Goal: Task Accomplishment & Management: Complete application form

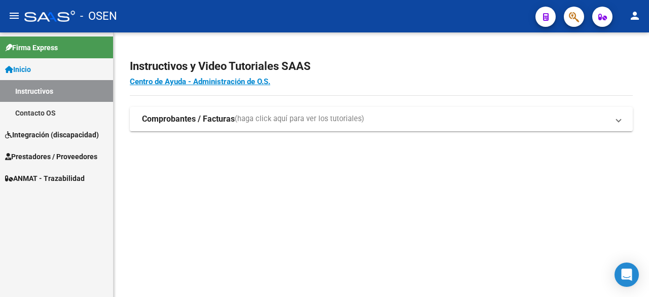
scroll to position [214, 0]
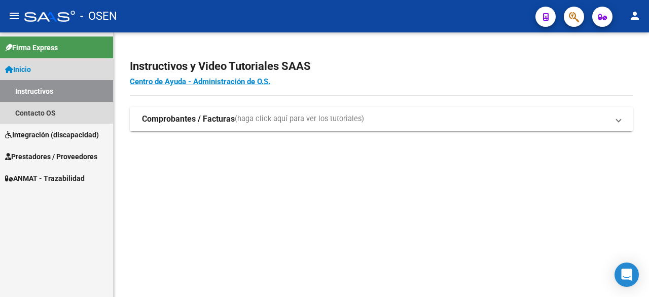
click at [25, 74] on span "Inicio" at bounding box center [18, 69] width 26 height 11
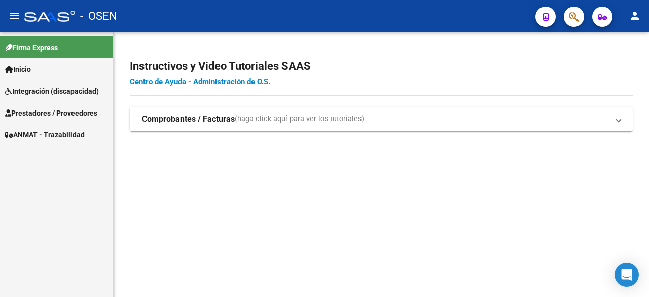
click at [25, 74] on span "Inicio" at bounding box center [18, 69] width 26 height 11
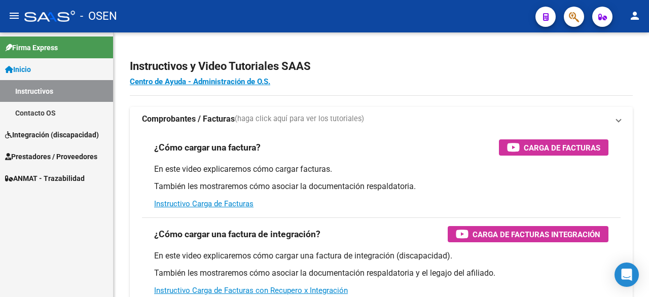
scroll to position [214, 0]
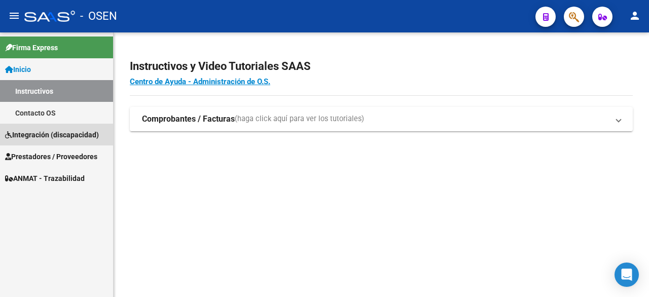
click at [40, 129] on span "Integración (discapacidad)" at bounding box center [52, 134] width 94 height 11
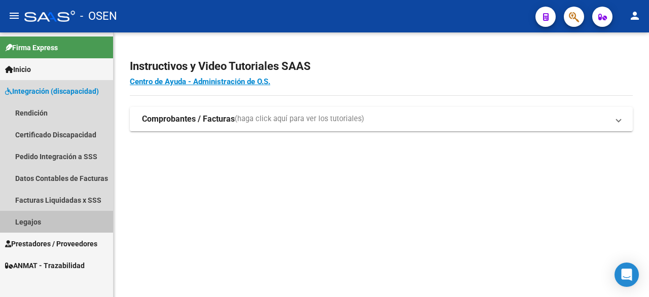
click at [47, 222] on link "Legajos" at bounding box center [56, 222] width 113 height 22
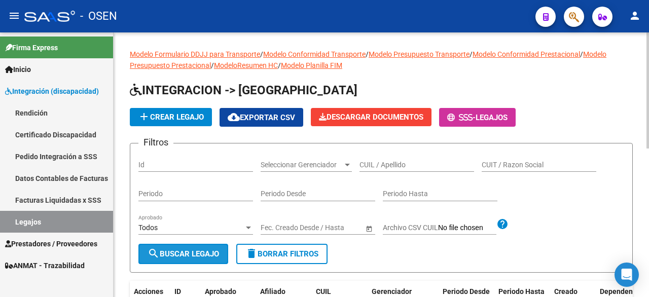
click at [185, 254] on span "search Buscar Legajo" at bounding box center [184, 254] width 72 height 9
click at [205, 252] on span "search Buscar Legajo" at bounding box center [184, 254] width 72 height 9
click at [359, 172] on app-drop-down-list "Seleccionar Gerenciador Seleccionar Gerenciador" at bounding box center [310, 166] width 99 height 29
click at [365, 165] on input "CUIL / Apellido" at bounding box center [417, 165] width 115 height 9
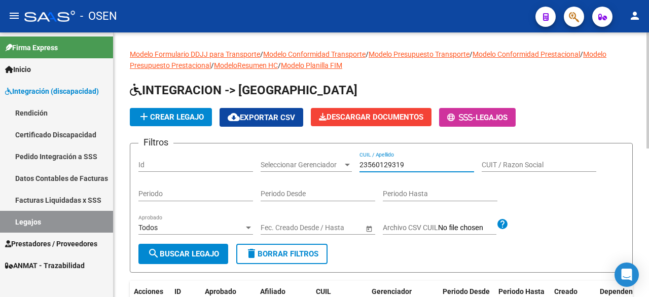
type input "23560129319"
click at [193, 256] on span "search Buscar Legajo" at bounding box center [184, 254] width 72 height 9
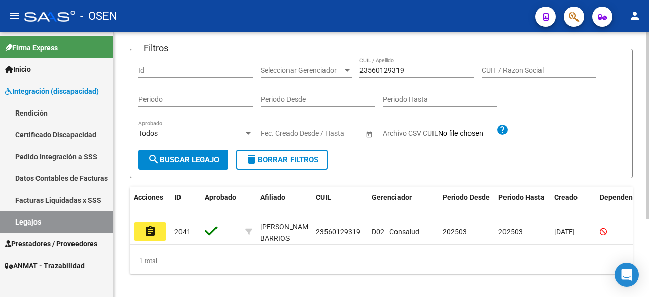
scroll to position [101, 0]
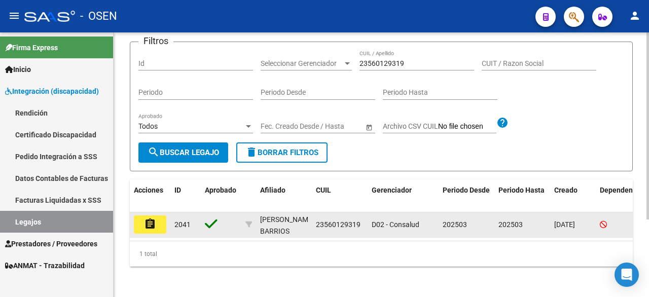
click at [155, 229] on mat-icon "assignment" at bounding box center [150, 224] width 12 height 12
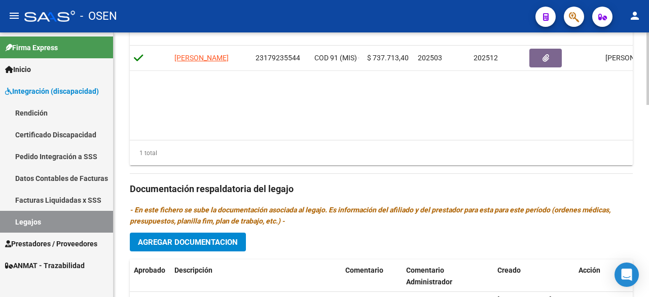
scroll to position [609, 0]
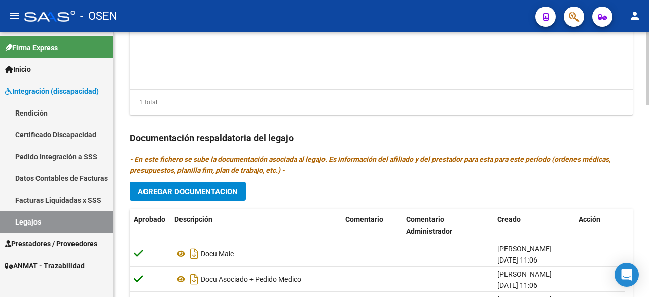
click at [201, 199] on button "Agregar Documentacion" at bounding box center [188, 191] width 116 height 19
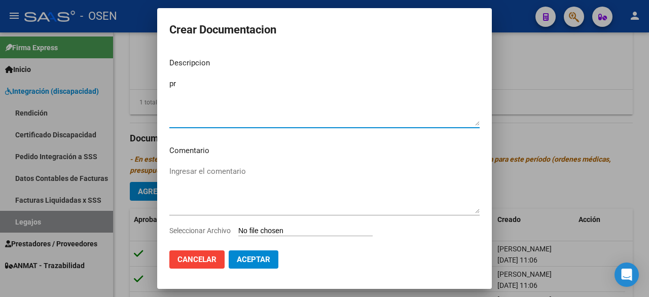
type textarea "p"
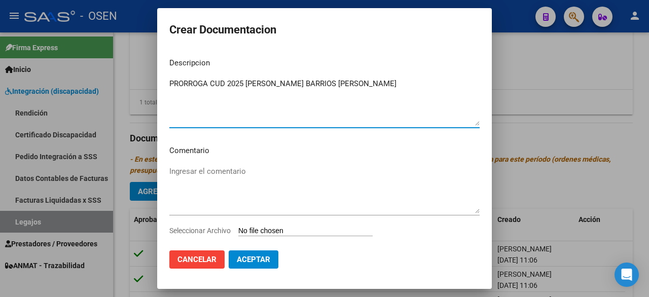
type textarea "PRORROGA CUD 2025 PALACIO BARRIOS GUSTAVO ANDRES"
click at [268, 234] on input "Seleccionar Archivo" at bounding box center [305, 232] width 134 height 10
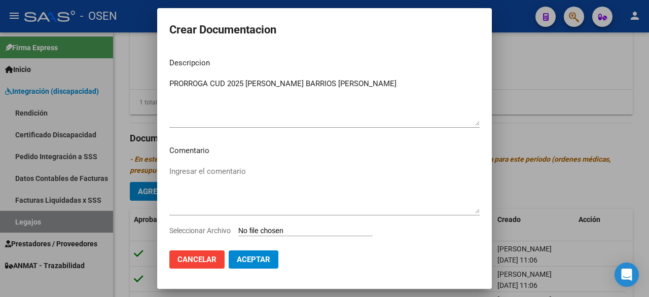
type input "C:\fakepath\Sistema de Consulta C.U.D_ prorroga 926.pdf"
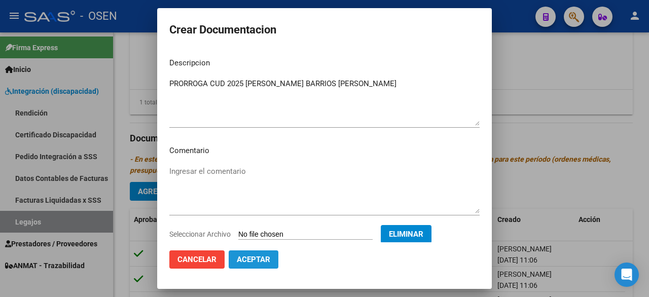
click at [264, 259] on span "Aceptar" at bounding box center [253, 259] width 33 height 9
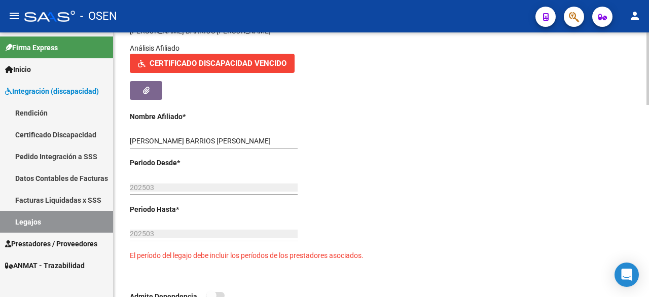
scroll to position [0, 0]
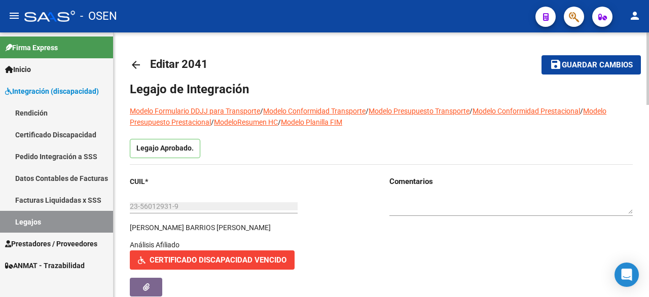
click at [598, 66] on span "Guardar cambios" at bounding box center [597, 65] width 71 height 9
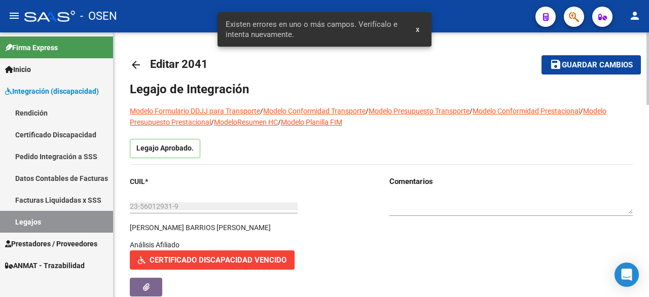
click at [598, 66] on span "Guardar cambios" at bounding box center [597, 65] width 71 height 9
click at [592, 64] on span "Guardar cambios" at bounding box center [597, 65] width 71 height 9
click at [519, 209] on textarea at bounding box center [511, 204] width 243 height 19
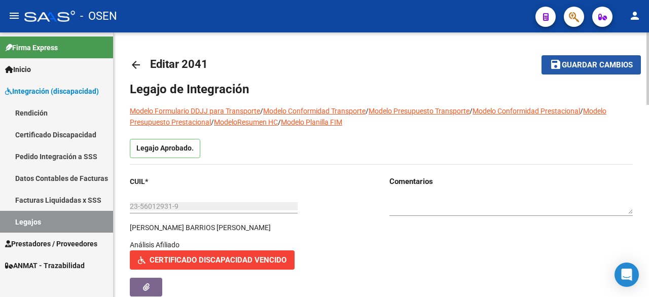
click at [568, 66] on span "Guardar cambios" at bounding box center [597, 65] width 71 height 9
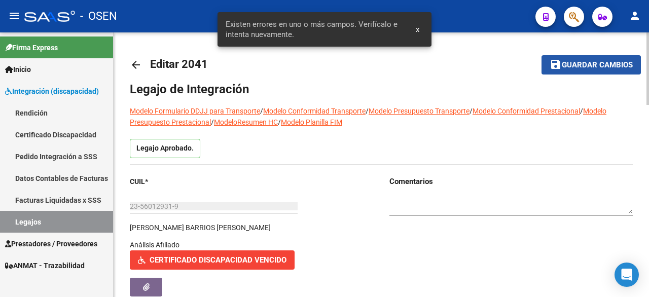
click at [568, 66] on span "Guardar cambios" at bounding box center [597, 65] width 71 height 9
click at [574, 71] on button "save Guardar cambios" at bounding box center [591, 64] width 99 height 19
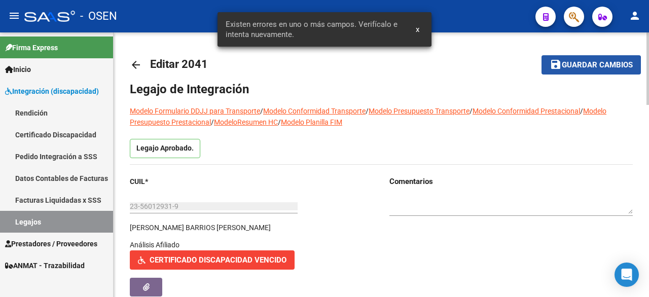
click at [574, 71] on button "save Guardar cambios" at bounding box center [591, 64] width 99 height 19
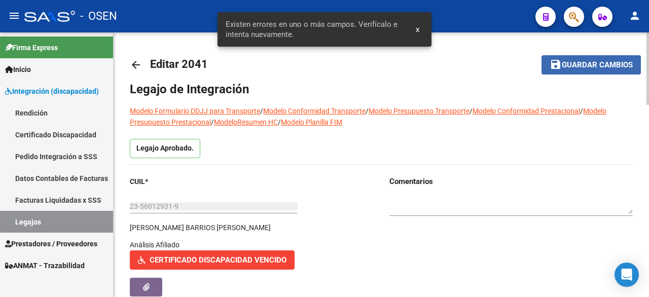
click at [574, 71] on button "save Guardar cambios" at bounding box center [591, 64] width 99 height 19
click at [574, 70] on button "save Guardar cambios" at bounding box center [591, 64] width 99 height 19
click at [581, 67] on span "Guardar cambios" at bounding box center [597, 65] width 71 height 9
click at [77, 132] on link "Certificado Discapacidad" at bounding box center [56, 135] width 113 height 22
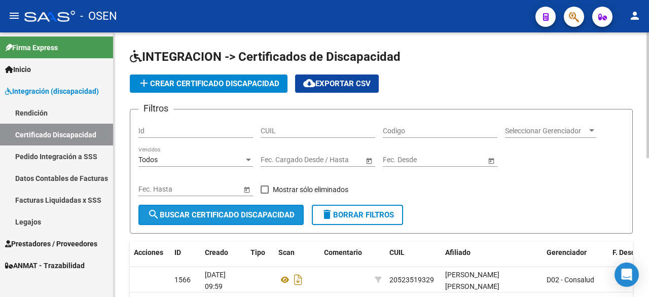
click at [225, 214] on span "search Buscar Certificado Discapacidad" at bounding box center [221, 215] width 147 height 9
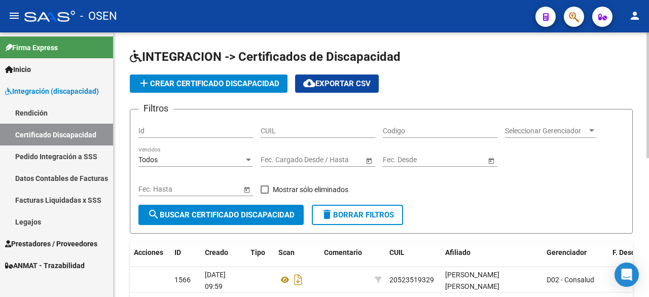
click at [516, 101] on app-list-header "INTEGRACION -> Certificados de Discapacidad add Crear Certificado Discapacidad …" at bounding box center [381, 141] width 503 height 185
click at [31, 221] on link "Legajos" at bounding box center [56, 222] width 113 height 22
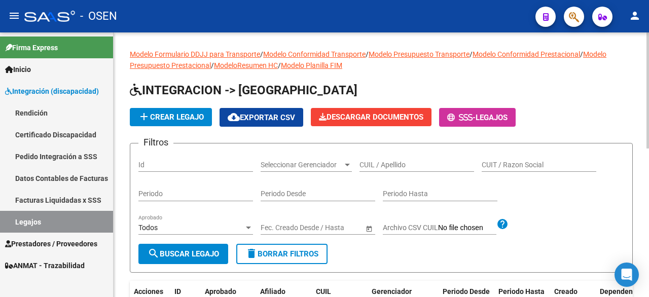
click at [198, 250] on span "search Buscar Legajo" at bounding box center [184, 254] width 72 height 9
click at [366, 167] on input "CUIL / Apellido" at bounding box center [417, 165] width 115 height 9
type input "23560129319"
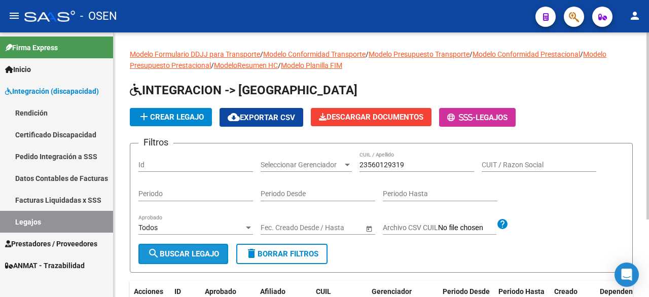
click at [213, 250] on span "search Buscar Legajo" at bounding box center [184, 254] width 72 height 9
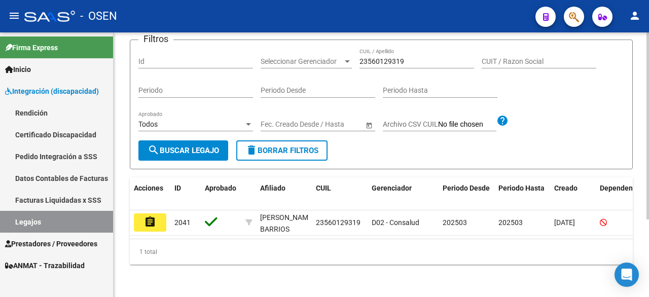
scroll to position [110, 0]
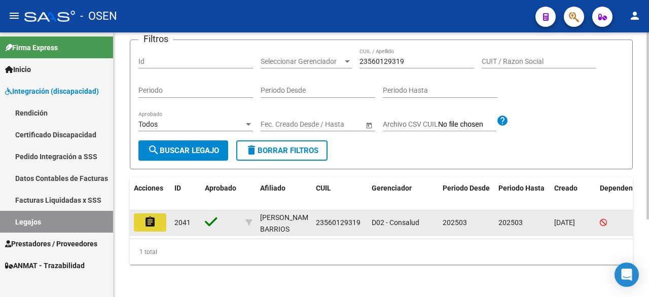
click at [151, 219] on mat-icon "assignment" at bounding box center [150, 222] width 12 height 12
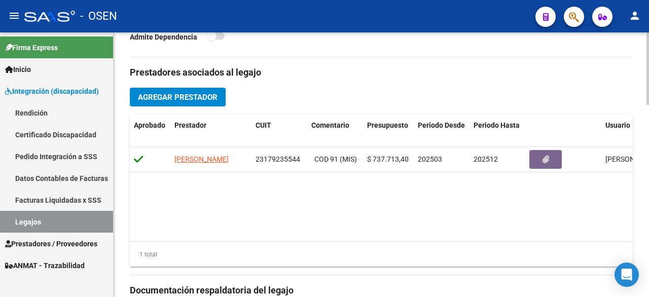
scroll to position [659, 0]
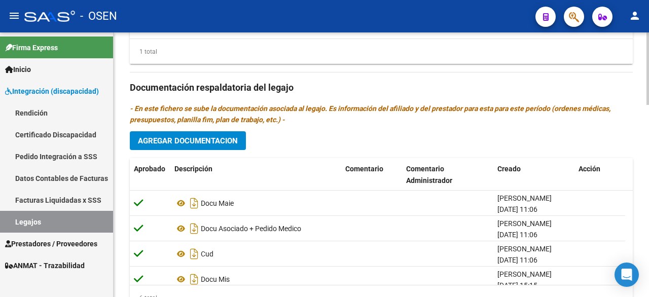
click at [201, 143] on span "Agregar Documentacion" at bounding box center [188, 140] width 100 height 9
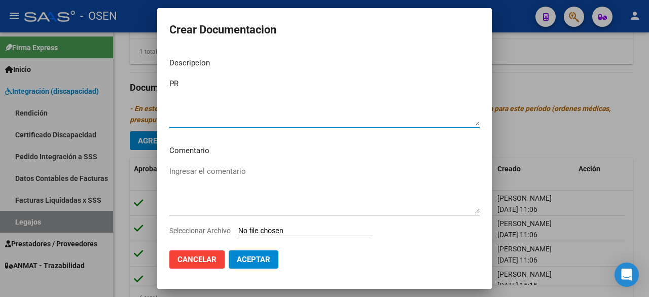
type textarea "P"
type textarea "PRORROGA CUD"
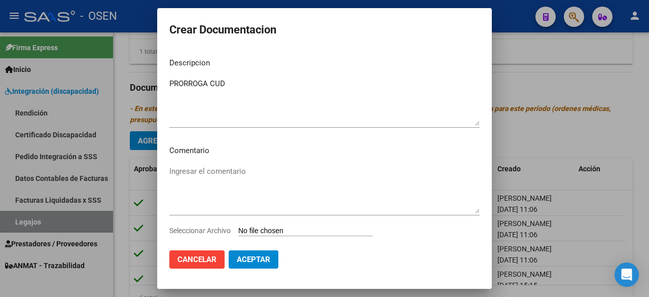
click at [275, 224] on div "Ingresar el comentario" at bounding box center [324, 194] width 310 height 61
click at [272, 232] on input "Seleccionar Archivo" at bounding box center [305, 232] width 134 height 10
type input "C:\fakepath\Sistema de Consulta C.U.D_ prorroga 926.pdf"
click at [252, 261] on span "Aceptar" at bounding box center [253, 259] width 33 height 9
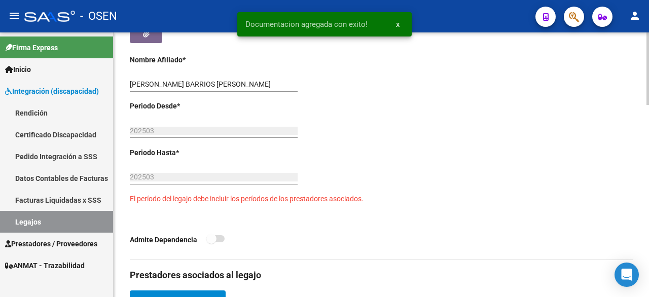
scroll to position [0, 0]
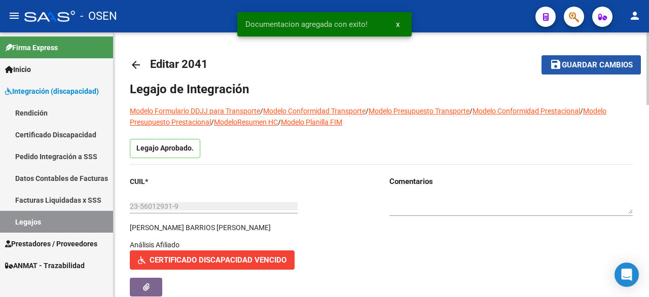
click at [595, 68] on span "Guardar cambios" at bounding box center [597, 65] width 71 height 9
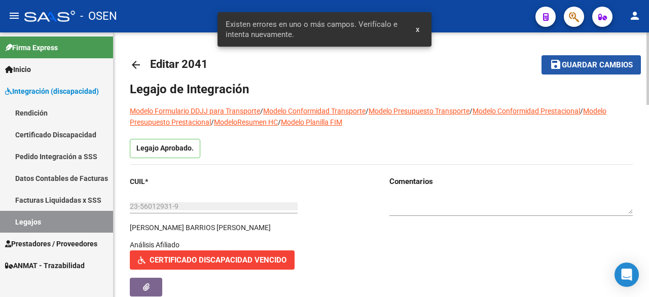
click at [595, 67] on span "Guardar cambios" at bounding box center [597, 65] width 71 height 9
click at [418, 28] on span "x" at bounding box center [418, 29] width 4 height 9
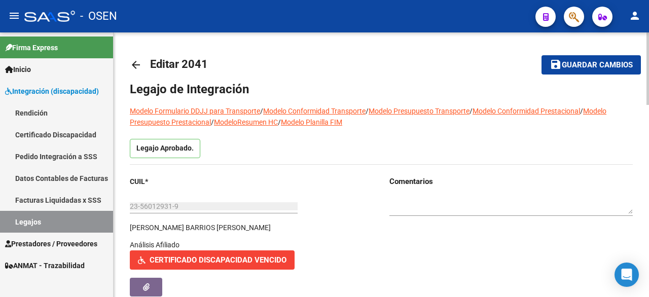
click at [185, 260] on span "Certificado Discapacidad Vencido" at bounding box center [218, 260] width 137 height 9
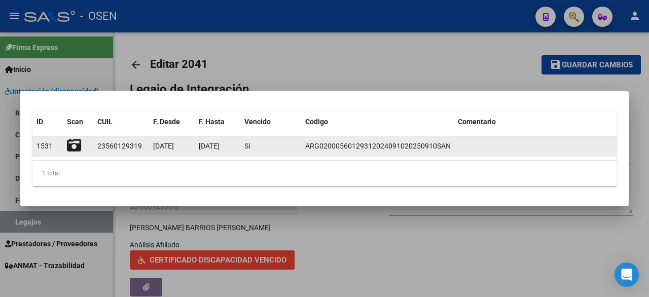
click at [43, 148] on span "1531" at bounding box center [45, 146] width 16 height 8
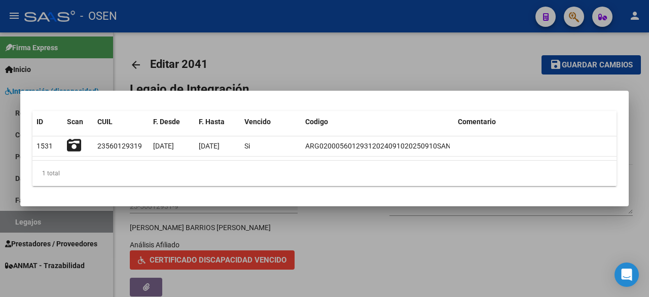
click at [496, 248] on div at bounding box center [324, 148] width 649 height 297
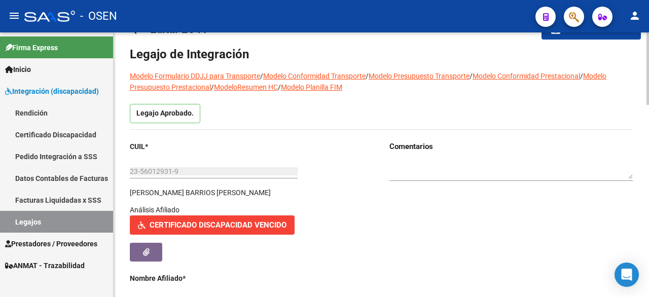
scroll to position [51, 0]
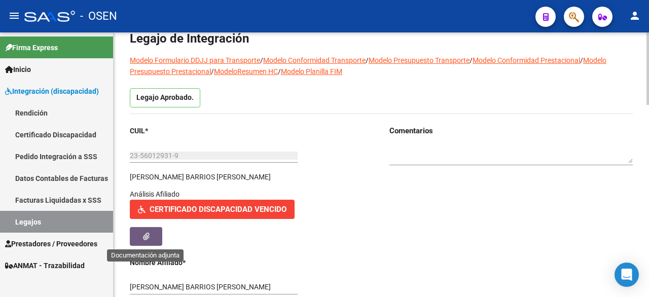
click at [146, 238] on icon "button" at bounding box center [146, 237] width 7 height 8
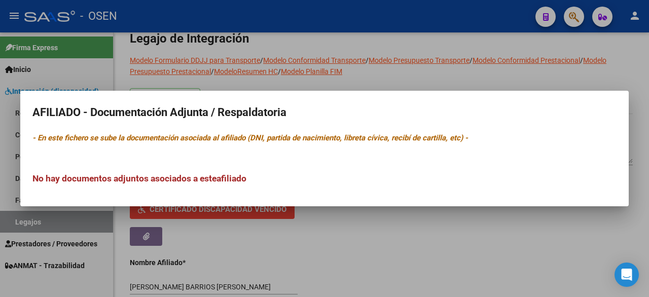
click at [125, 177] on h3 "No hay documentos adjuntos asociados a este afiliado" at bounding box center [324, 178] width 584 height 13
click at [343, 218] on div at bounding box center [324, 148] width 649 height 297
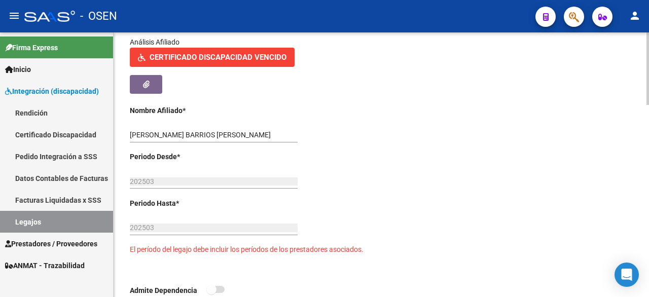
scroll to position [254, 0]
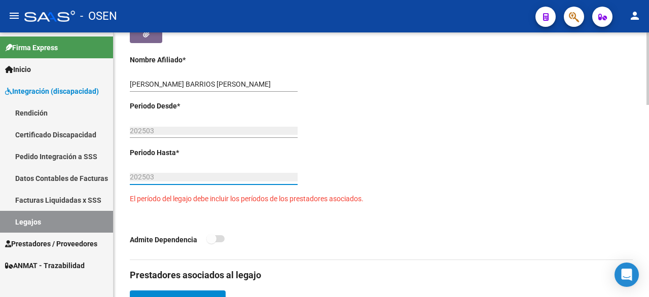
click at [153, 176] on input "202503" at bounding box center [214, 177] width 168 height 9
click at [154, 176] on input "202503" at bounding box center [214, 177] width 168 height 9
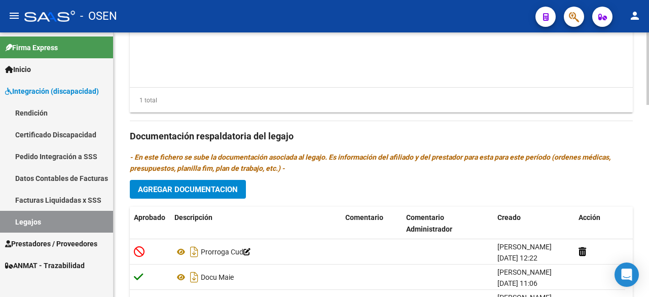
scroll to position [705, 0]
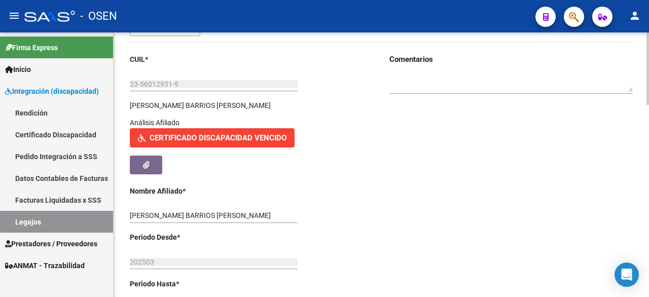
scroll to position [0, 0]
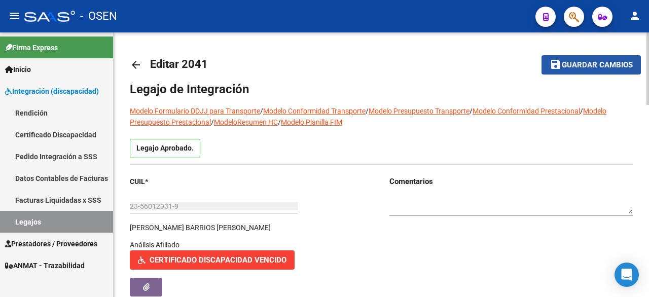
click at [602, 69] on span "Guardar cambios" at bounding box center [597, 65] width 71 height 9
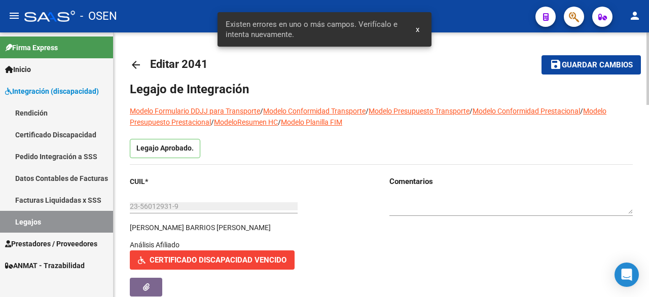
click at [375, 87] on h1 "Legajo de Integración" at bounding box center [381, 89] width 503 height 16
